Goal: Task Accomplishment & Management: Complete application form

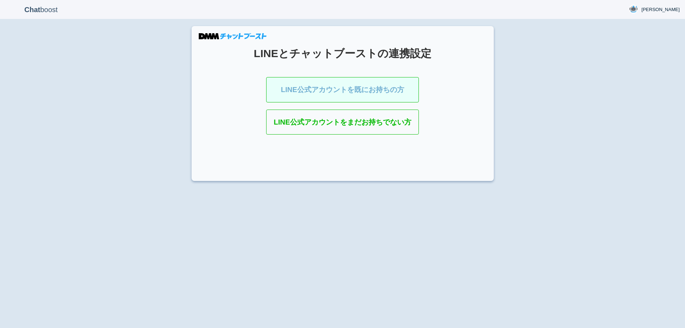
click at [344, 95] on link "LINE公式アカウントを既にお持ちの方" at bounding box center [342, 89] width 153 height 25
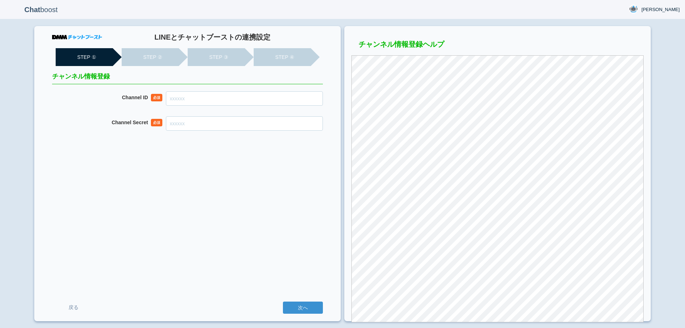
click at [235, 86] on div "LINEとチャットブーストの連携設定 STEP ① STEP ② STEP ③ STEP ④ チャンネル情報登録 Channel ID 必須 Channel …" at bounding box center [187, 173] width 306 height 295
click at [238, 96] on input "Channel ID" at bounding box center [244, 98] width 157 height 14
click at [208, 100] on input "Channel ID" at bounding box center [244, 98] width 157 height 14
paste input "2007945673"
type input "2007945673"
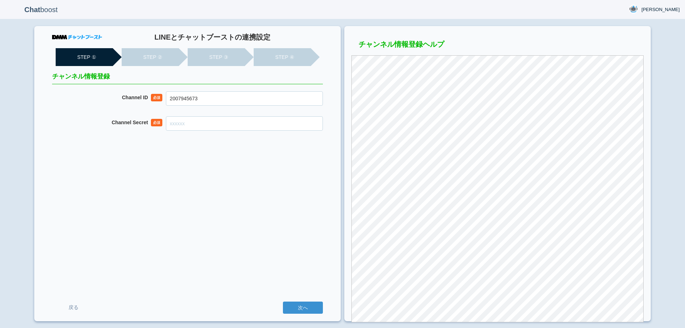
click at [262, 121] on input "Channel Secret" at bounding box center [244, 123] width 157 height 14
paste input "5767c4d03f28ae93110c15ec78ed46bc"
type input "5767c4d03f28ae93110c15ec78ed46bc"
click at [272, 201] on div "LINEとチャットブーストの連携設定 STEP ① STEP ② STEP ③ STEP ④ チャンネル情報登録 Channel ID 必須 20079456…" at bounding box center [187, 173] width 306 height 295
click at [235, 209] on div "LINEとチャットブーストの連携設定 STEP ① STEP ② STEP ③ STEP ④ チャンネル情報登録 Channel ID 必須 20079456…" at bounding box center [187, 173] width 306 height 295
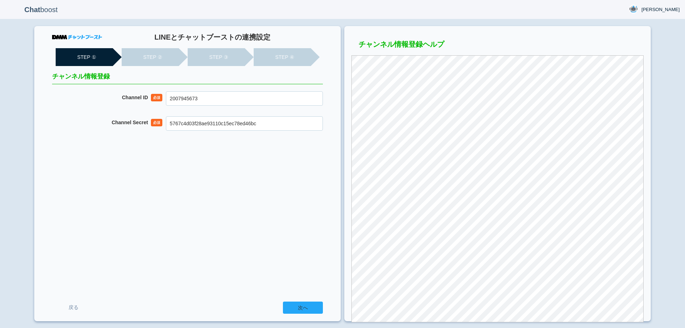
click at [311, 309] on input "次へ" at bounding box center [303, 307] width 40 height 12
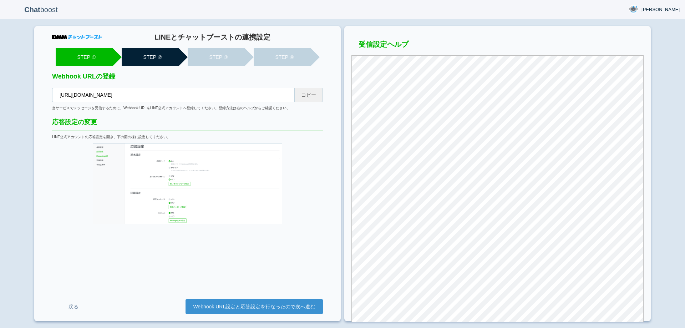
click at [314, 98] on button "コピー" at bounding box center [308, 95] width 29 height 14
click at [282, 307] on link "Webhook URL設定と応答設定を行なったので次へ進む" at bounding box center [254, 306] width 137 height 15
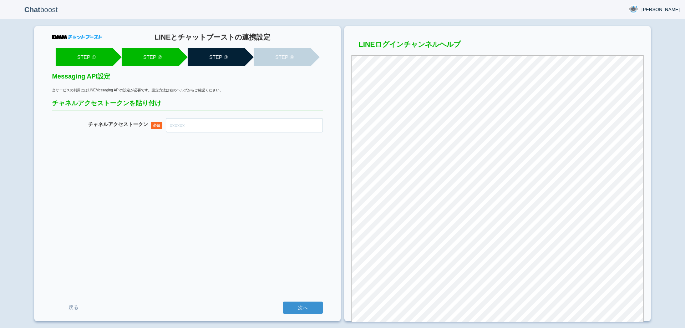
click at [279, 124] on input "チャネル アクセストークン" at bounding box center [244, 125] width 157 height 14
paste input "in2YqIZw6Y2sSjZyHODlIG6aAy6v52rP+jcueAjvY4mB8xZDy1W2xP18Pnhaq43ECvP0M5/LGuZSe+s…"
type input "in2YqIZw6Y2sSjZyHODlIG6aAy6v52rP+jcueAjvY4mB8xZDy1W2xP18Pnhaq43ECvP0M5/LGuZSe+s…"
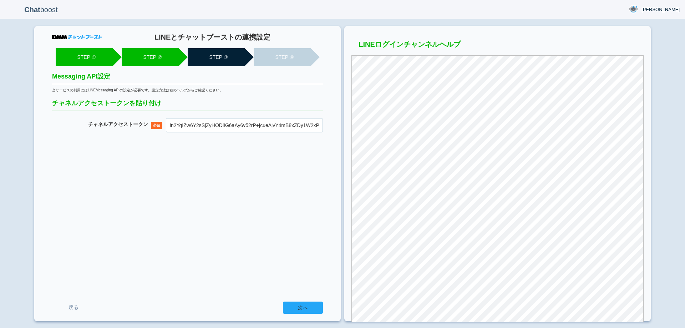
click at [297, 308] on input "次へ" at bounding box center [303, 307] width 40 height 12
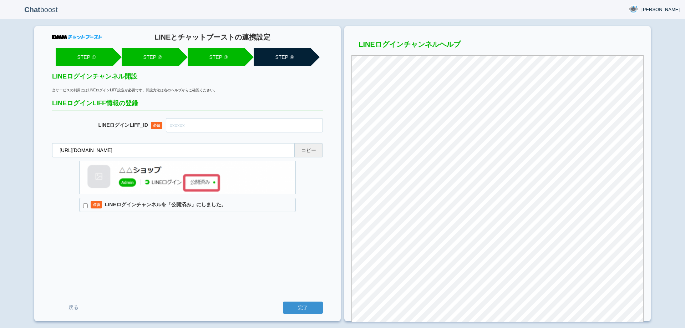
drag, startPoint x: 314, startPoint y: 155, endPoint x: 400, endPoint y: 33, distance: 148.8
click at [314, 155] on button "コピー" at bounding box center [308, 150] width 29 height 14
click at [230, 129] on input "text" at bounding box center [244, 125] width 157 height 14
paste input "2007945690-kN1MDbJj"
type input "2007945690-kN1MDbJj"
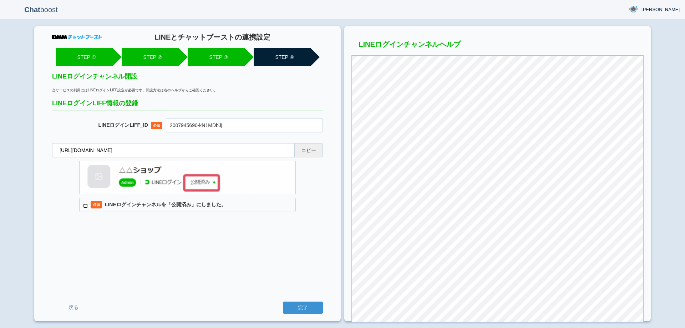
click at [83, 206] on input "必須 LINEログインチャンネルを「公開済み」にしました。" at bounding box center [85, 205] width 5 height 5
checkbox input "true"
click at [307, 307] on input "完了" at bounding box center [303, 307] width 40 height 12
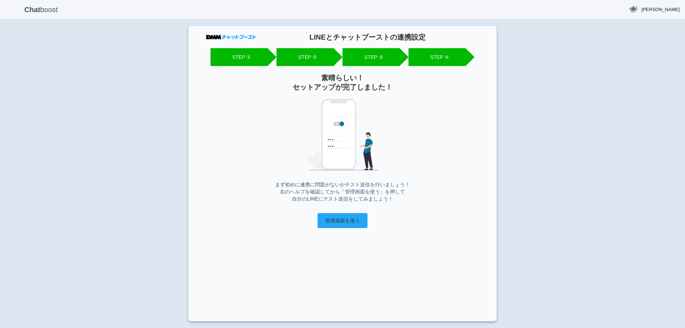
click at [358, 223] on input "管理画面を使う" at bounding box center [343, 220] width 50 height 15
